Goal: Navigation & Orientation: Find specific page/section

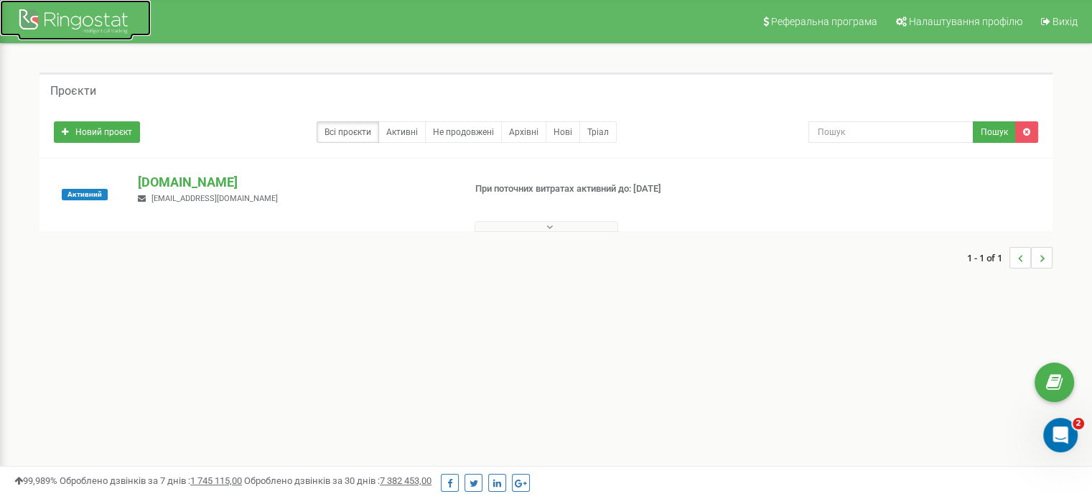
click at [30, 14] on div at bounding box center [75, 23] width 115 height 34
